Goal: Task Accomplishment & Management: Manage account settings

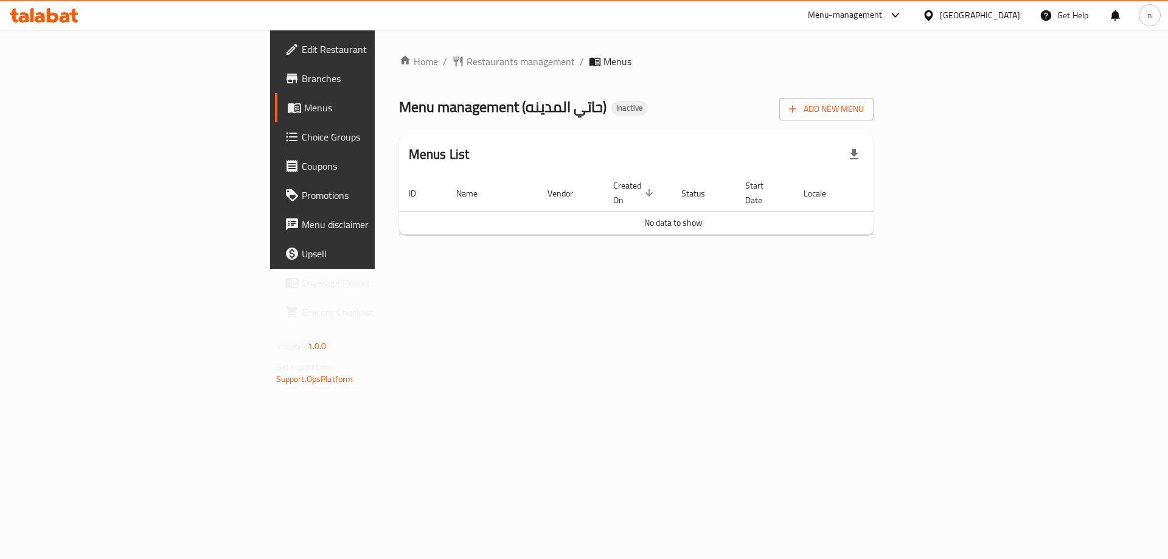
click at [874, 96] on div "Add New Menu" at bounding box center [826, 106] width 94 height 27
click at [874, 99] on button "Add New Menu" at bounding box center [826, 109] width 94 height 23
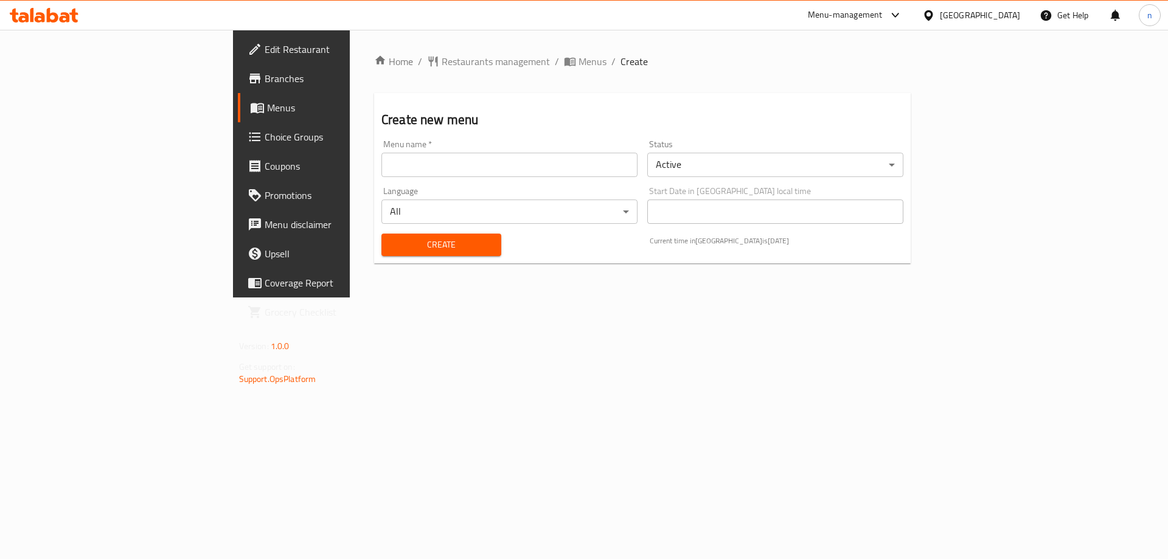
drag, startPoint x: 400, startPoint y: 136, endPoint x: 400, endPoint y: 145, distance: 9.7
click at [400, 137] on div "Menu name   * Menu name *" at bounding box center [510, 158] width 266 height 47
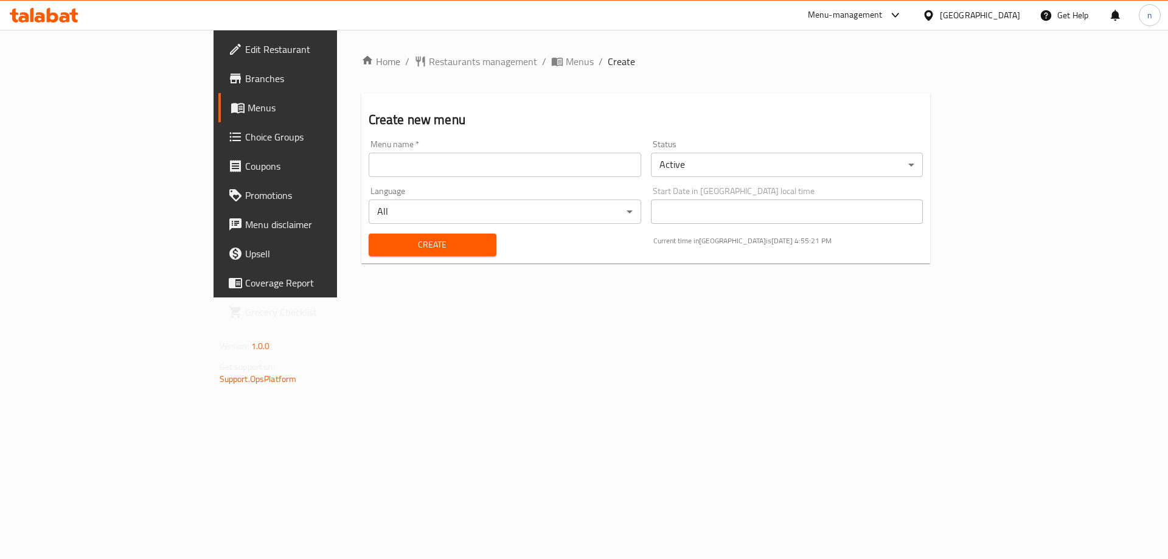
click at [391, 170] on input "text" at bounding box center [505, 165] width 273 height 24
type input "final 28/9"
click at [381, 253] on button "Create" at bounding box center [433, 245] width 128 height 23
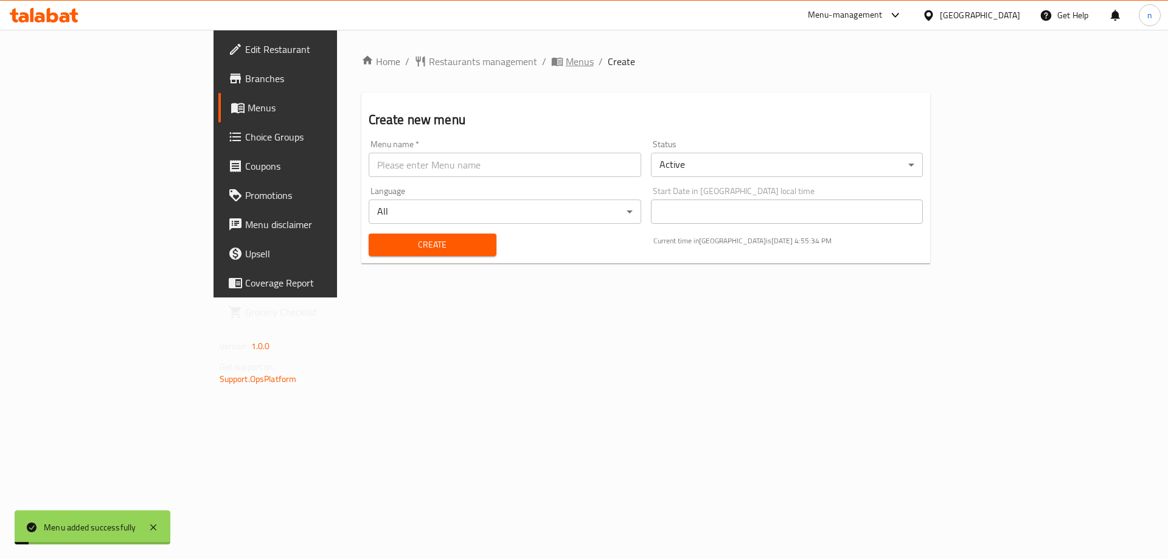
click at [566, 58] on span "Menus" at bounding box center [580, 61] width 28 height 15
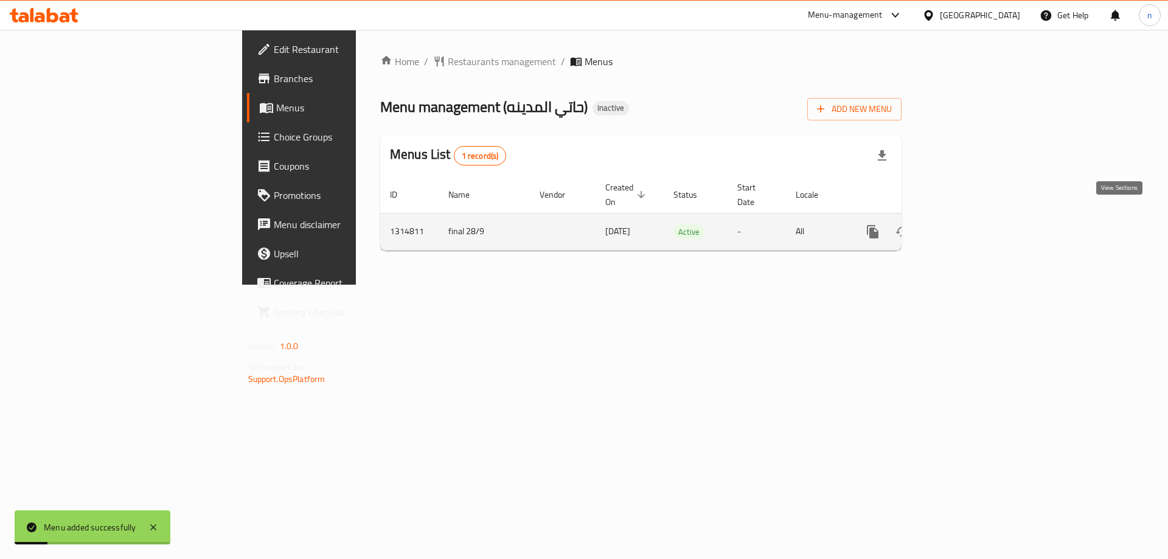
click at [966, 226] on icon "enhanced table" at bounding box center [960, 231] width 11 height 11
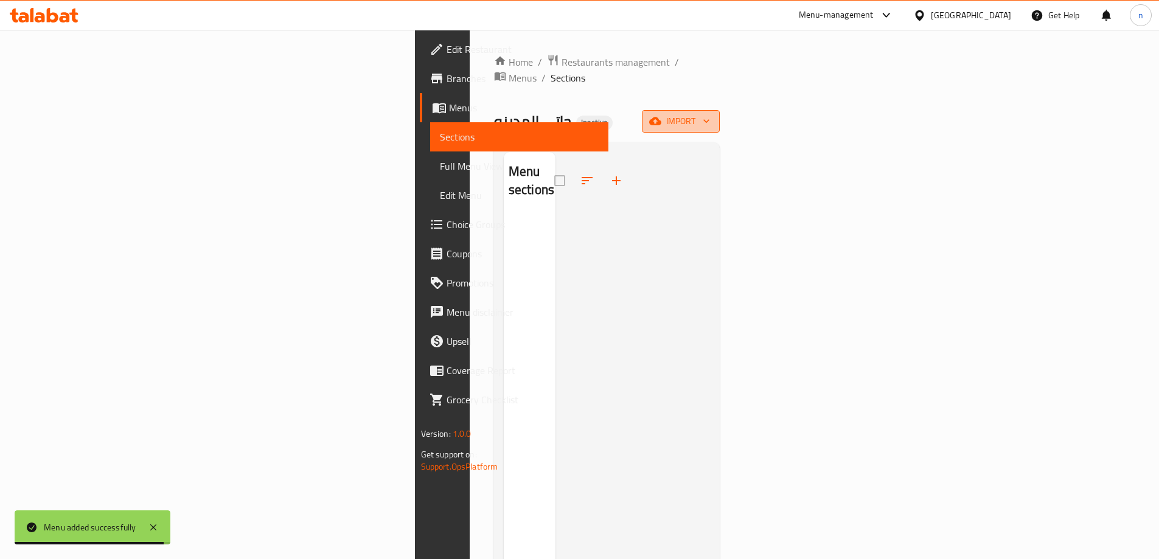
click at [710, 114] on span "import" at bounding box center [680, 121] width 58 height 15
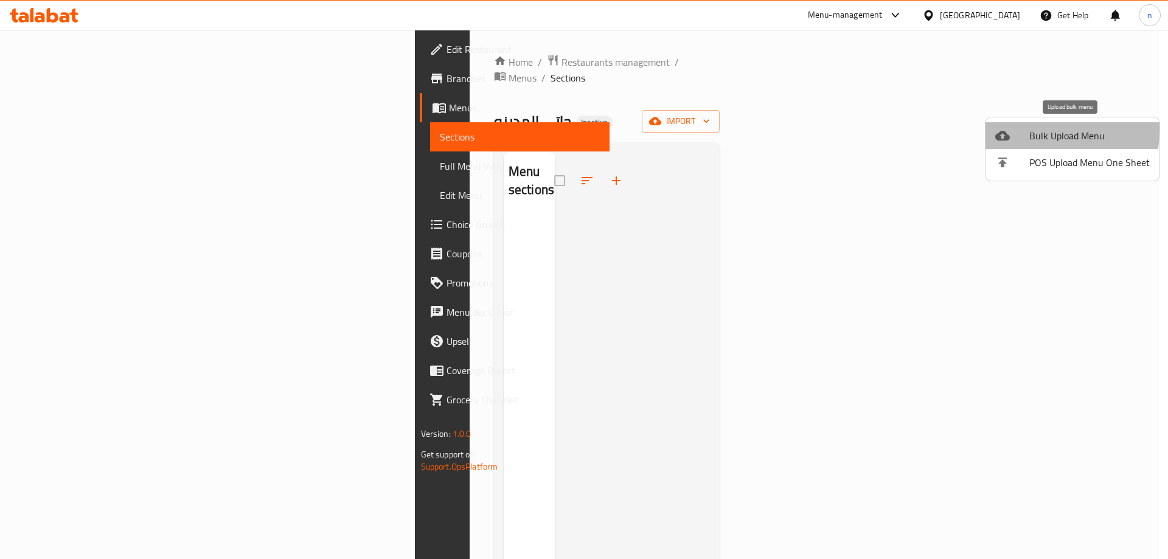
click at [1024, 130] on div at bounding box center [1012, 135] width 34 height 15
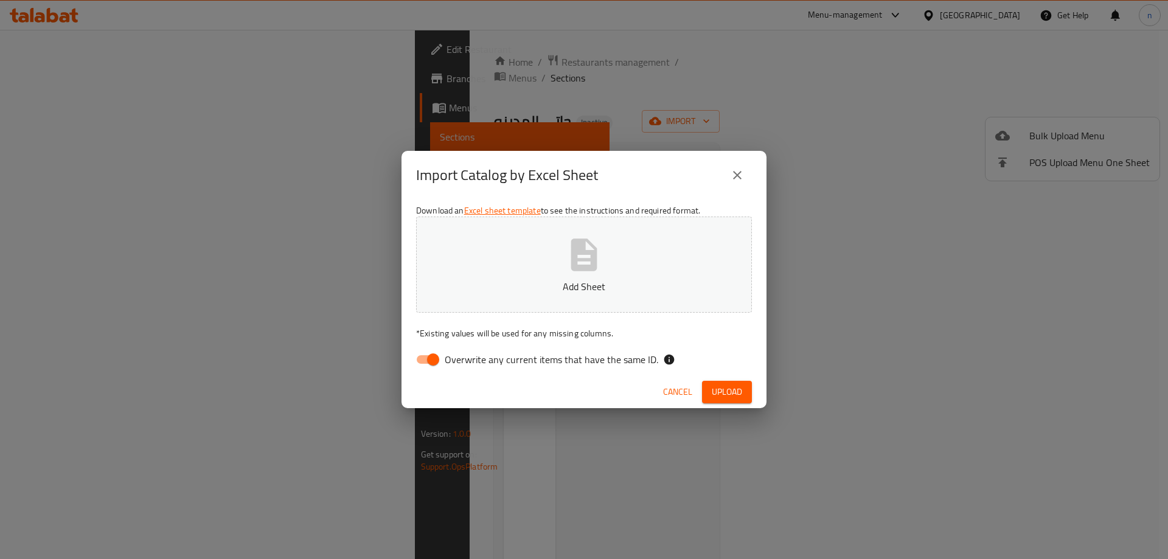
click at [422, 364] on input "Overwrite any current items that have the same ID." at bounding box center [432, 359] width 69 height 23
checkbox input "false"
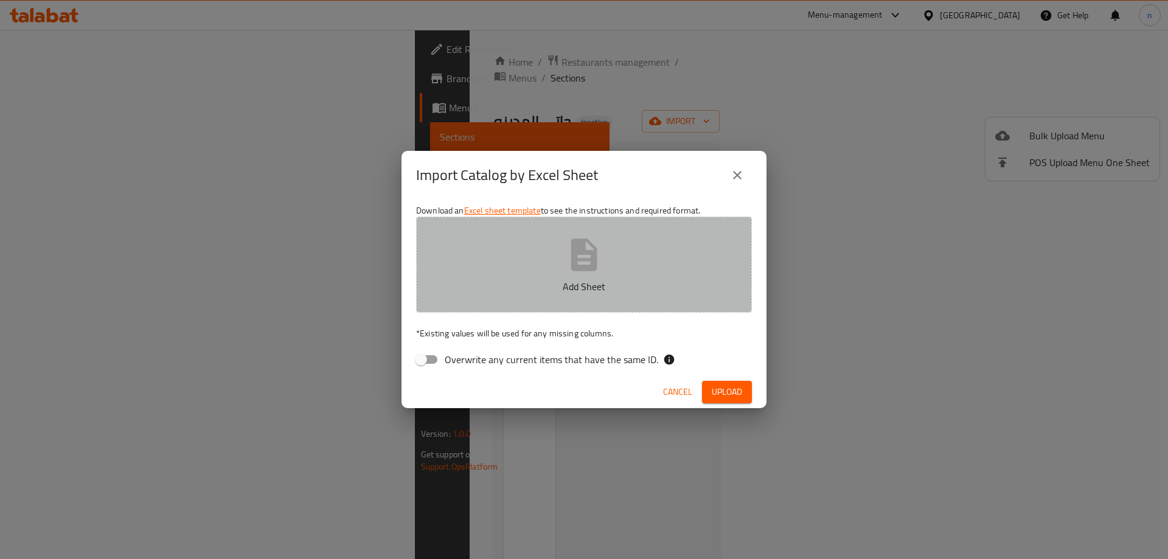
click at [490, 281] on p "Add Sheet" at bounding box center [584, 286] width 298 height 15
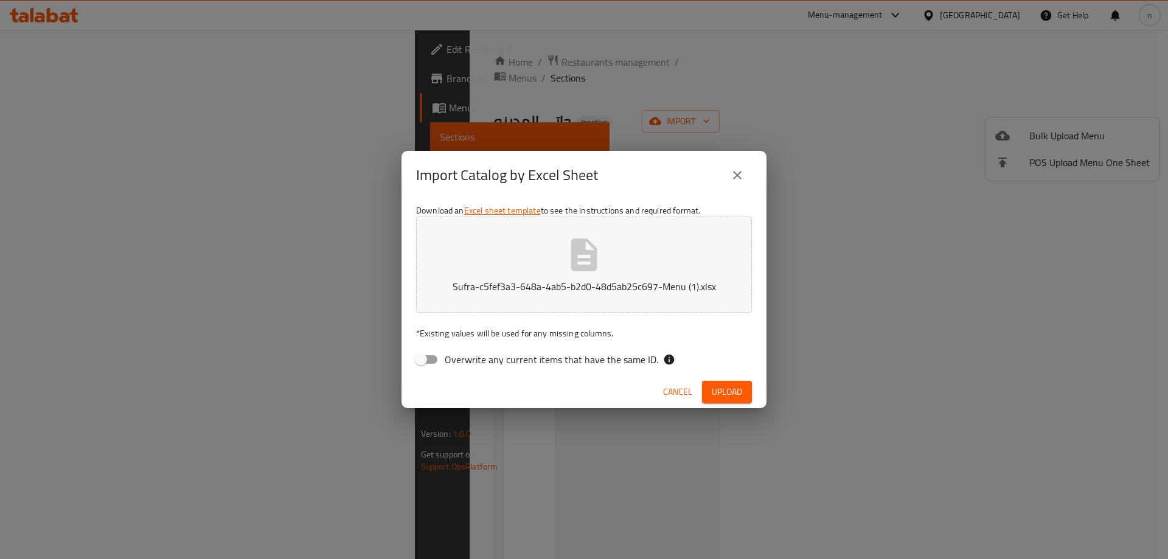
click at [729, 397] on span "Upload" at bounding box center [727, 391] width 30 height 15
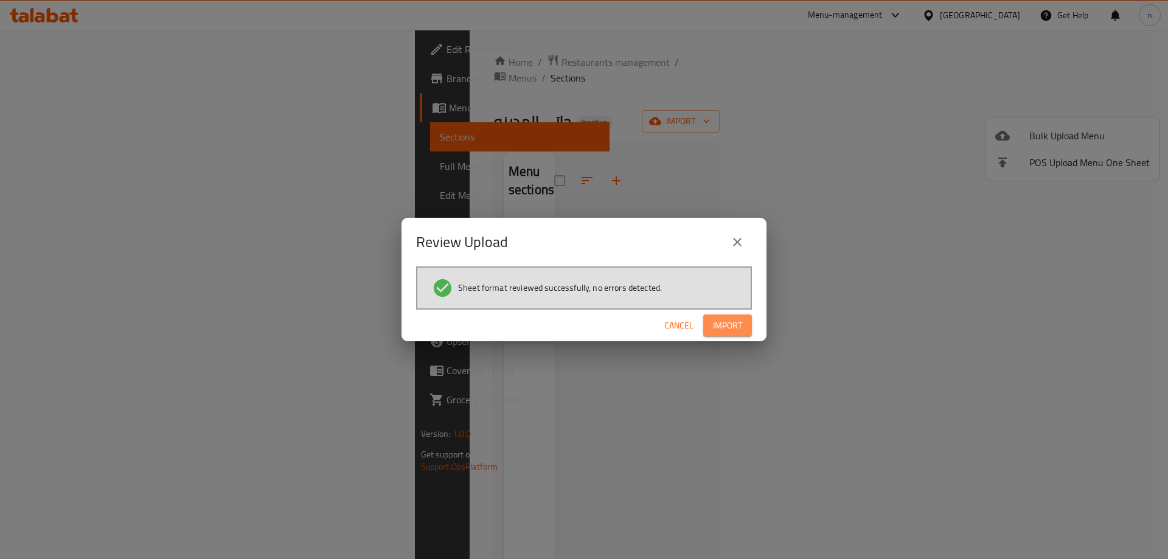
click at [722, 322] on span "Import" at bounding box center [727, 325] width 29 height 15
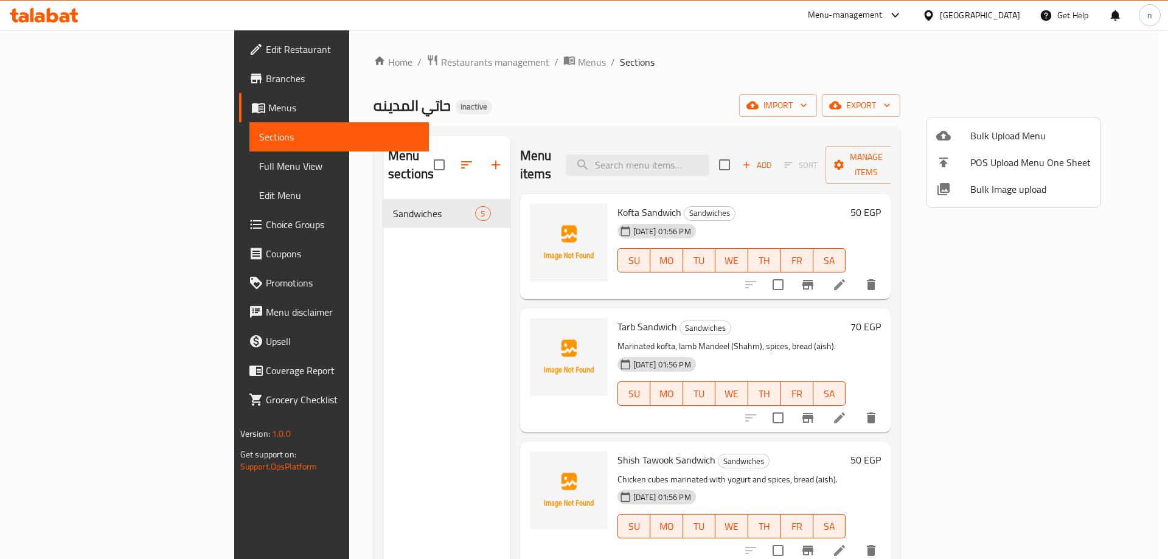
click at [855, 86] on div at bounding box center [584, 279] width 1168 height 559
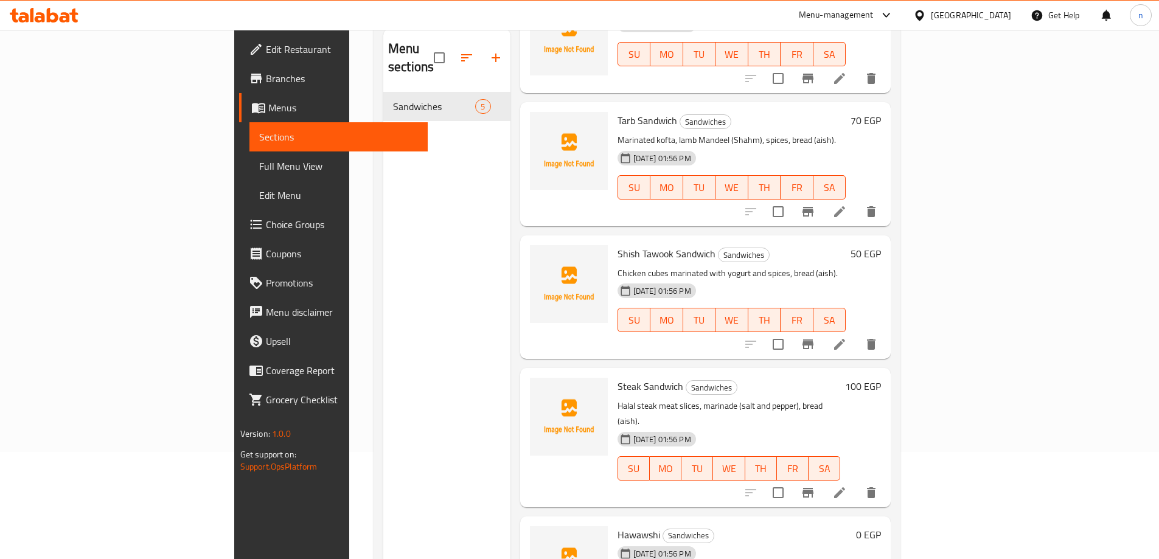
scroll to position [122, 0]
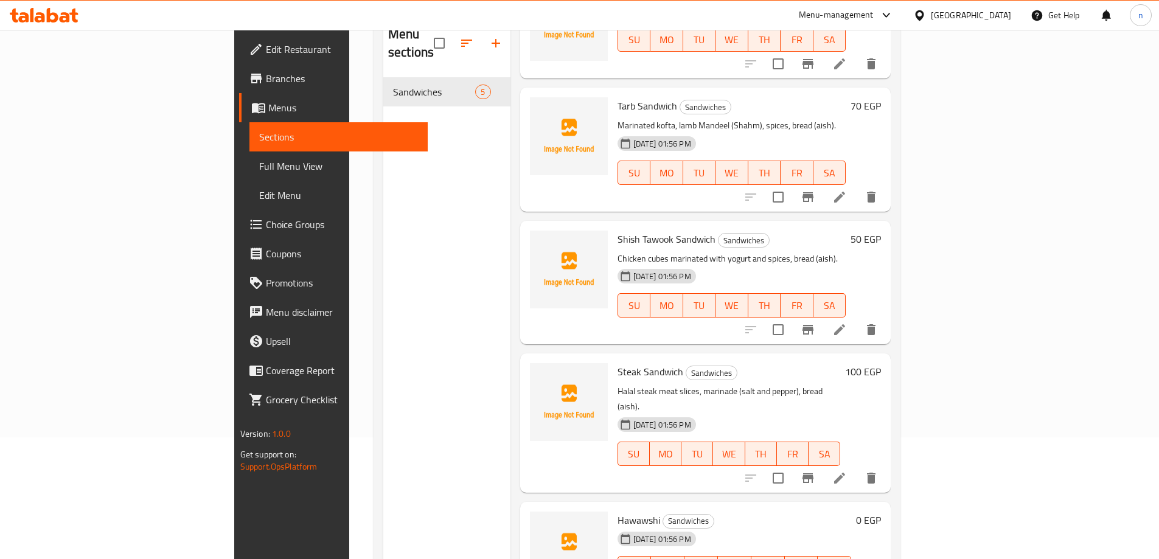
click at [259, 169] on span "Full Menu View" at bounding box center [338, 166] width 159 height 15
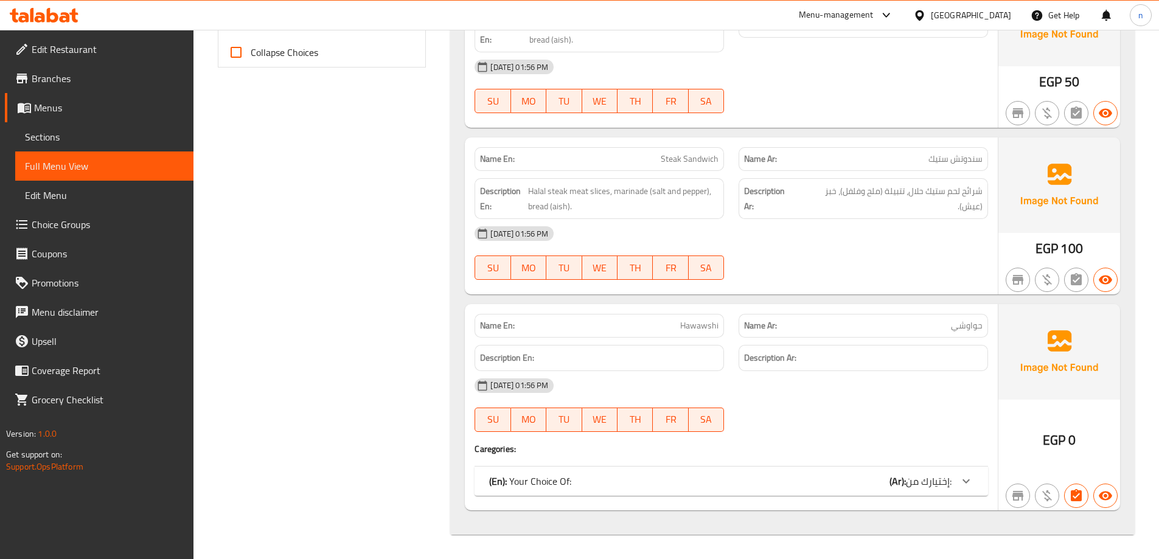
scroll to position [373, 0]
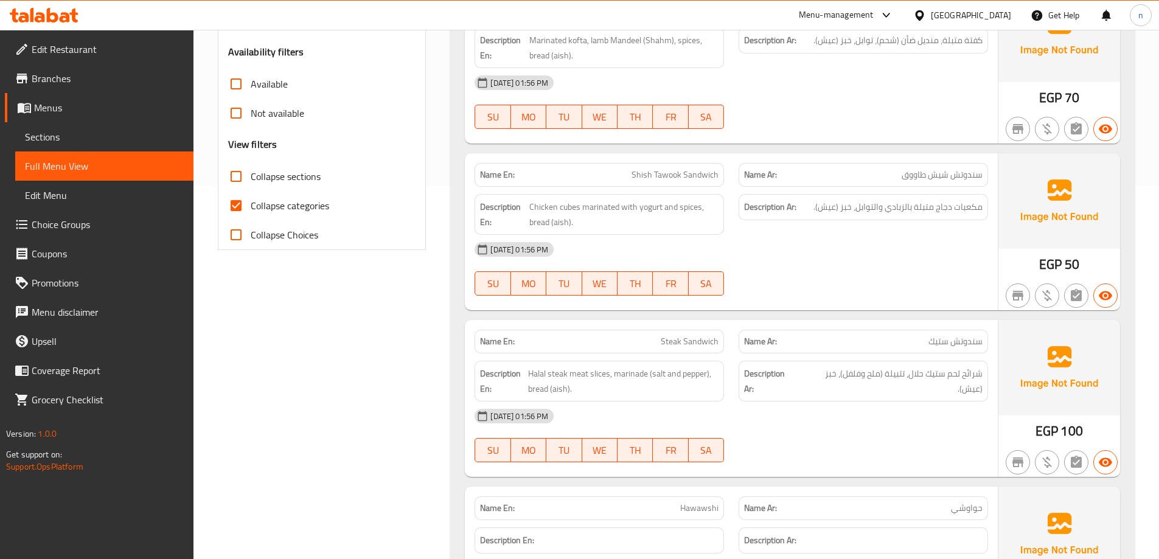
click at [236, 201] on input "Collapse categories" at bounding box center [235, 205] width 29 height 29
checkbox input "false"
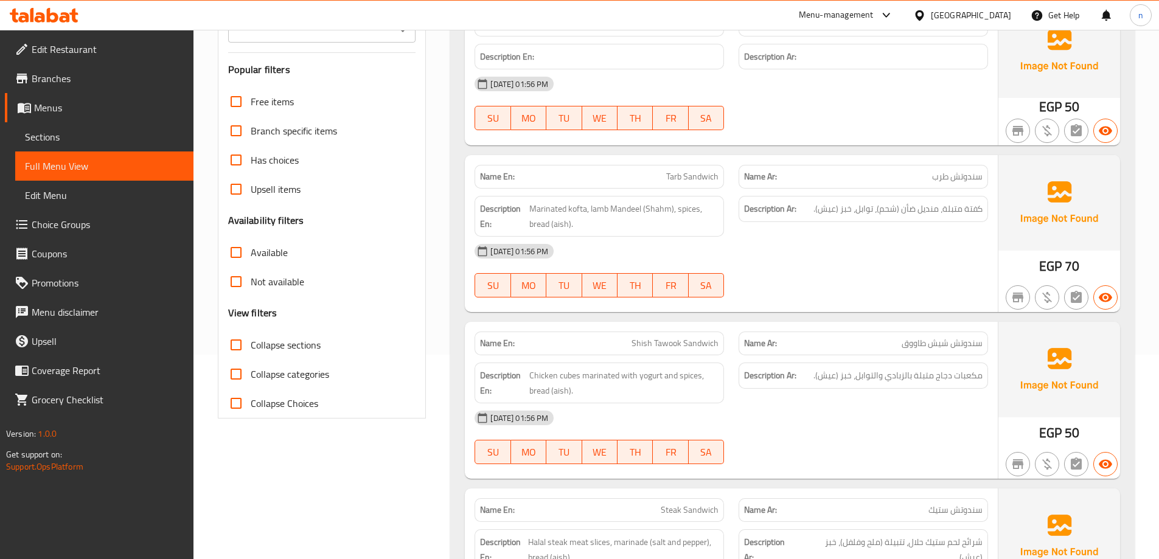
scroll to position [205, 0]
click at [908, 207] on span "كفتة متبلة، منديل ضأن (شحم)، توابل، خبز (عيش)." at bounding box center [897, 208] width 169 height 15
copy span "ضأن"
click at [922, 261] on div "[DATE] 01:56 PM" at bounding box center [731, 250] width 528 height 29
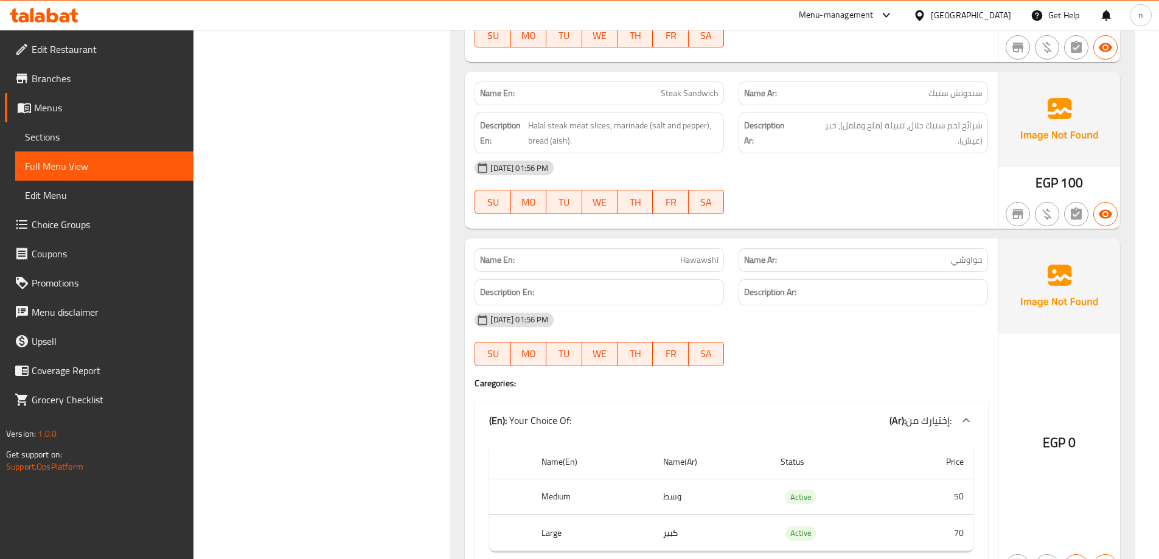
scroll to position [692, 0]
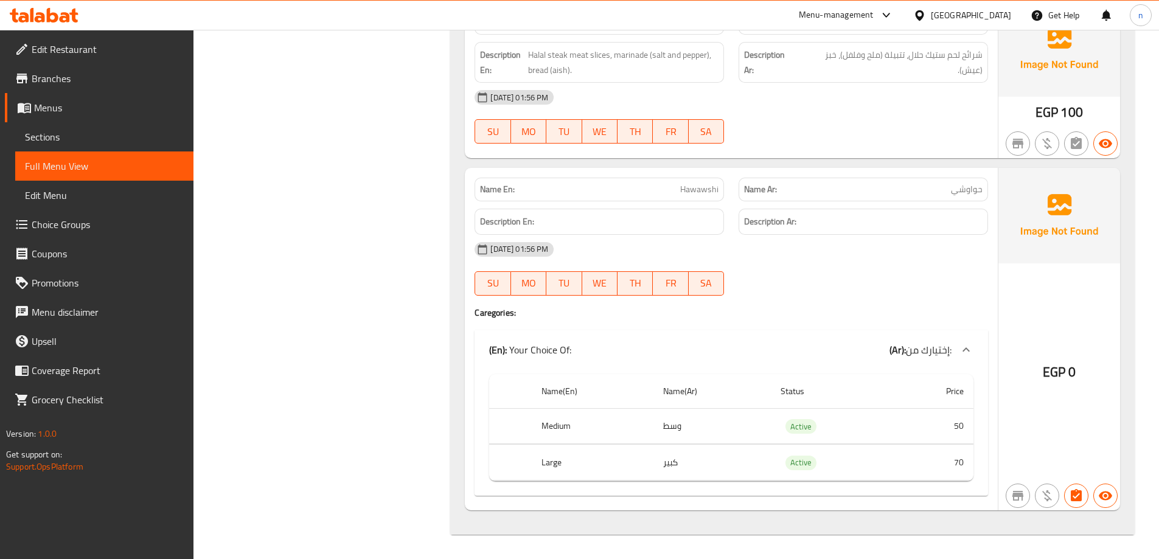
click at [690, 189] on span "Hawawshi" at bounding box center [699, 189] width 38 height 13
copy span "Hawawshi"
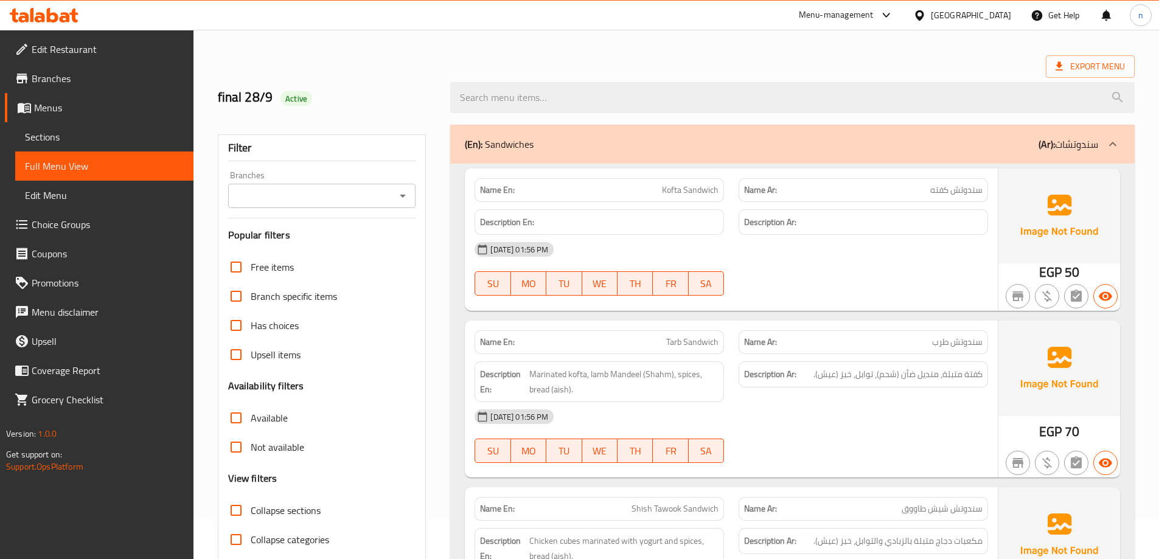
scroll to position [0, 0]
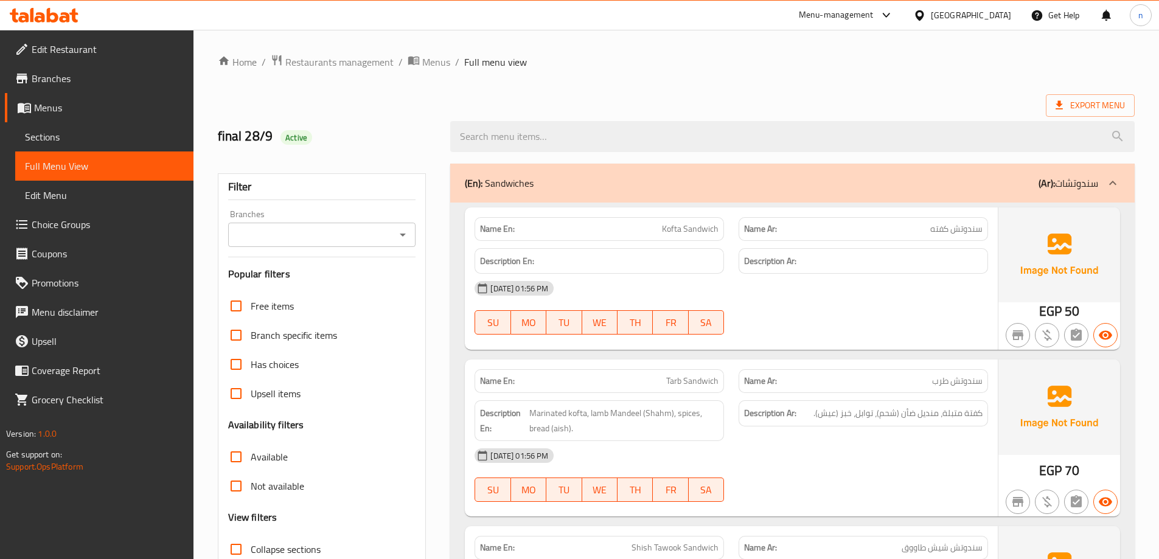
click at [679, 238] on div "Name En: Kofta Sandwich" at bounding box center [598, 229] width 249 height 24
click at [683, 228] on span "Kofta Sandwich" at bounding box center [690, 229] width 57 height 13
copy span "Kofta Sandwich"
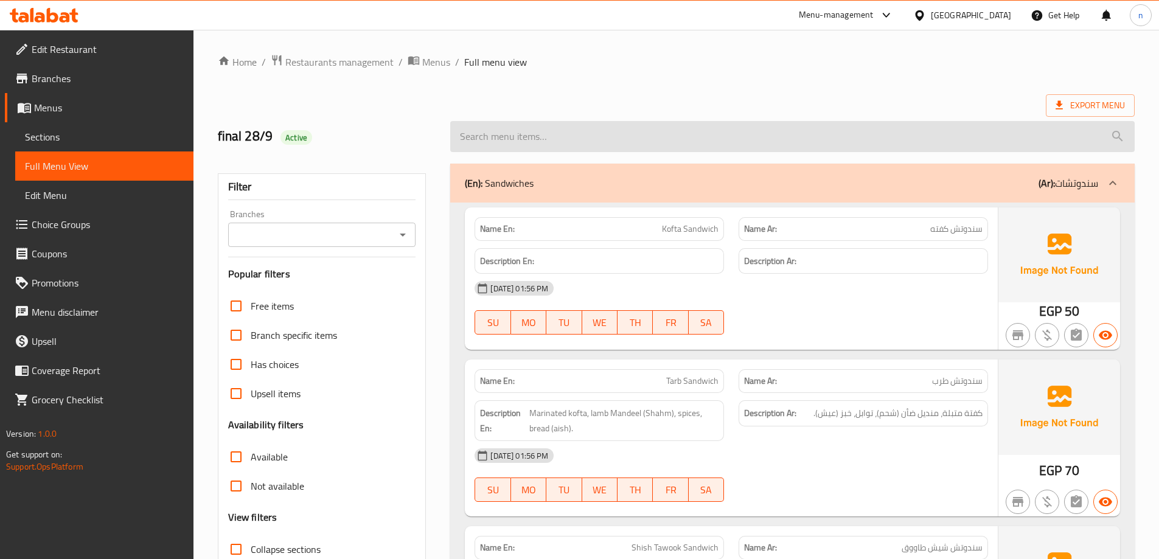
click at [683, 134] on input "search" at bounding box center [792, 136] width 684 height 31
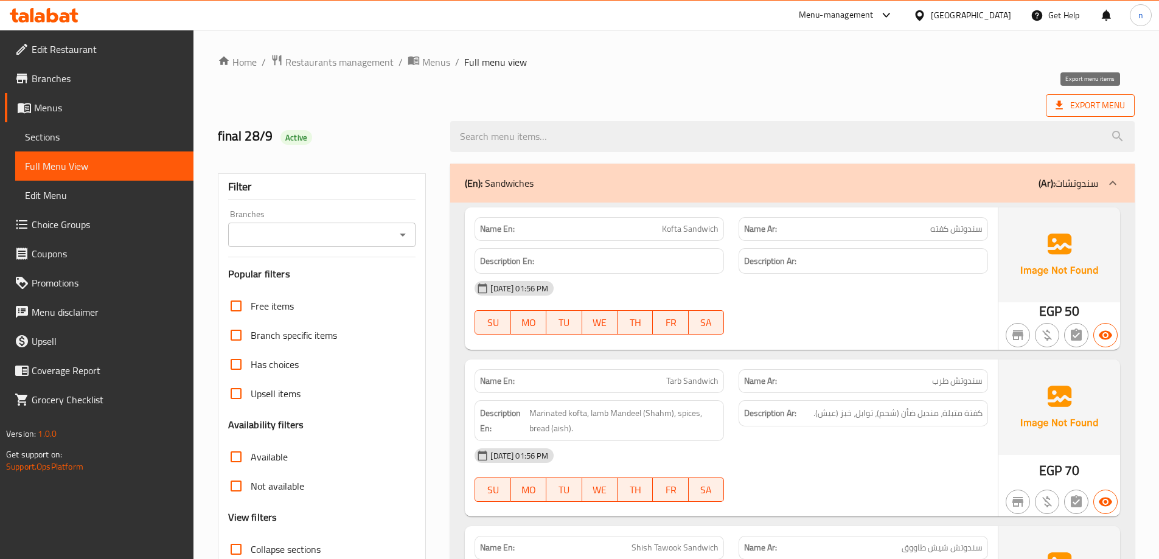
click at [1107, 102] on span "Export Menu" at bounding box center [1089, 105] width 69 height 15
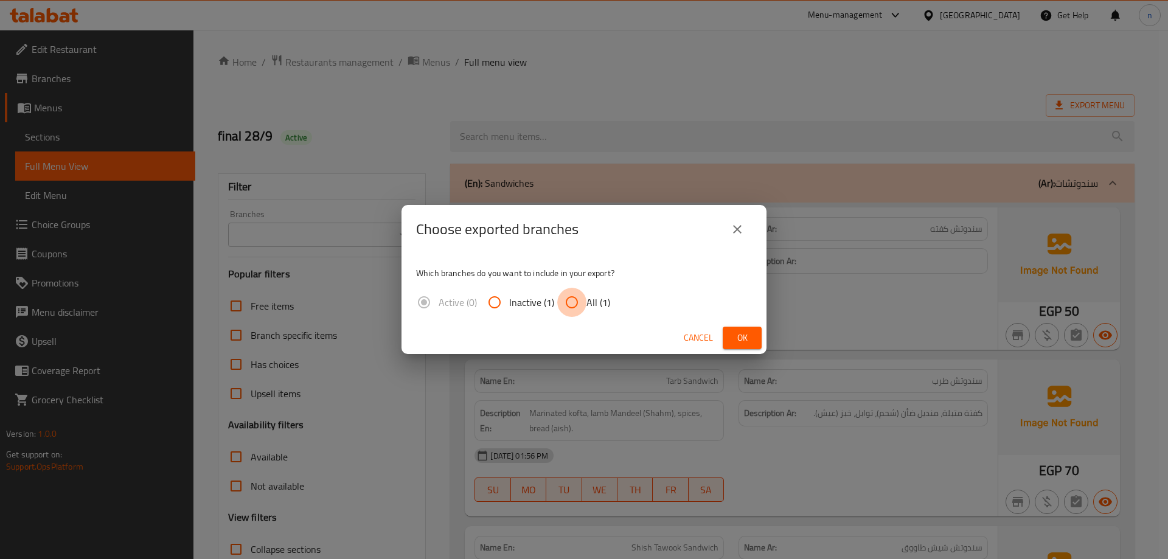
drag, startPoint x: 564, startPoint y: 300, endPoint x: 763, endPoint y: 335, distance: 202.0
click at [566, 302] on input "All (1)" at bounding box center [571, 302] width 29 height 29
radio input "true"
click at [748, 335] on span "Ok" at bounding box center [741, 337] width 19 height 15
